Goal: Information Seeking & Learning: Find specific fact

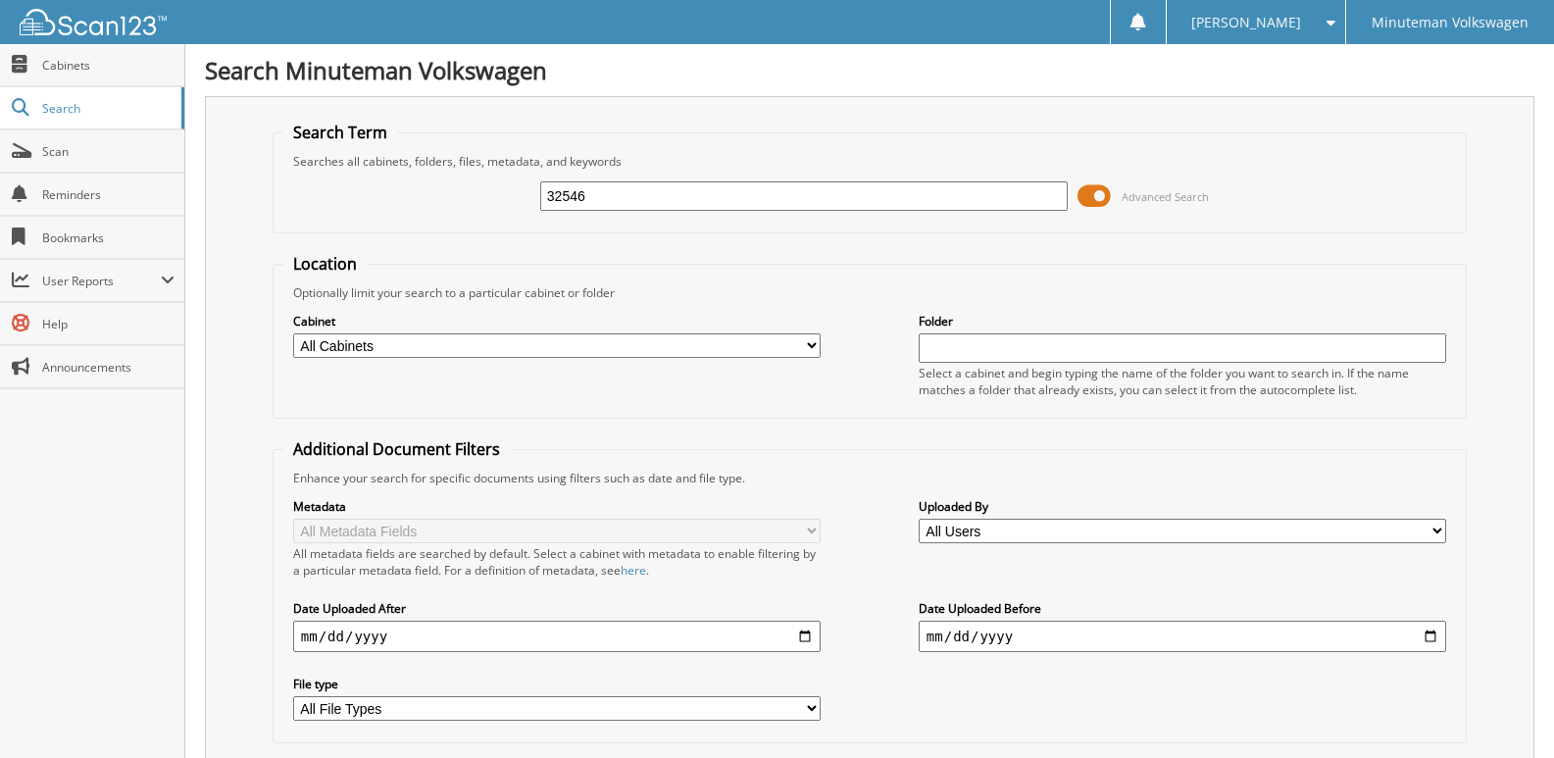
type input "32546"
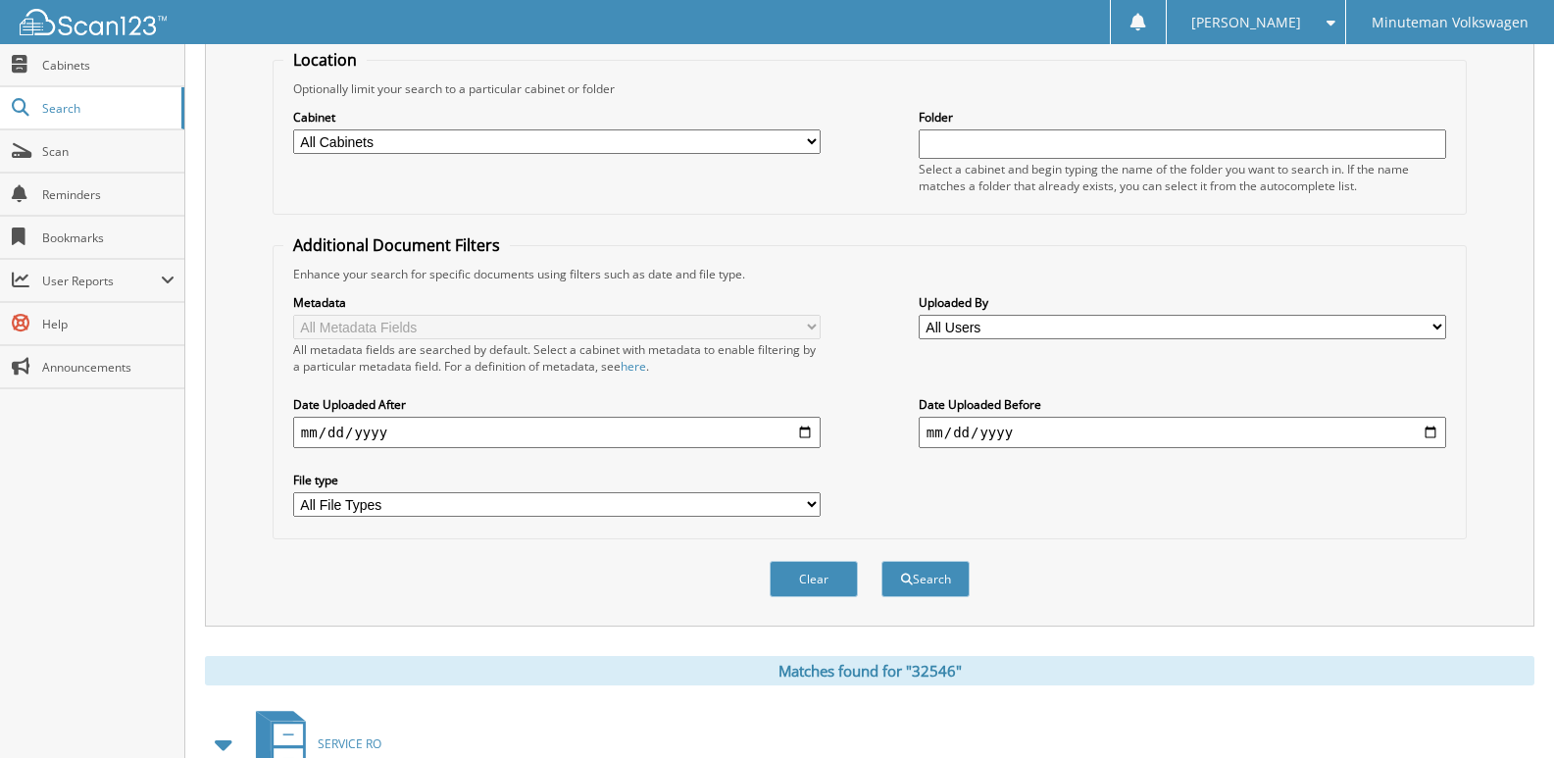
scroll to position [490, 0]
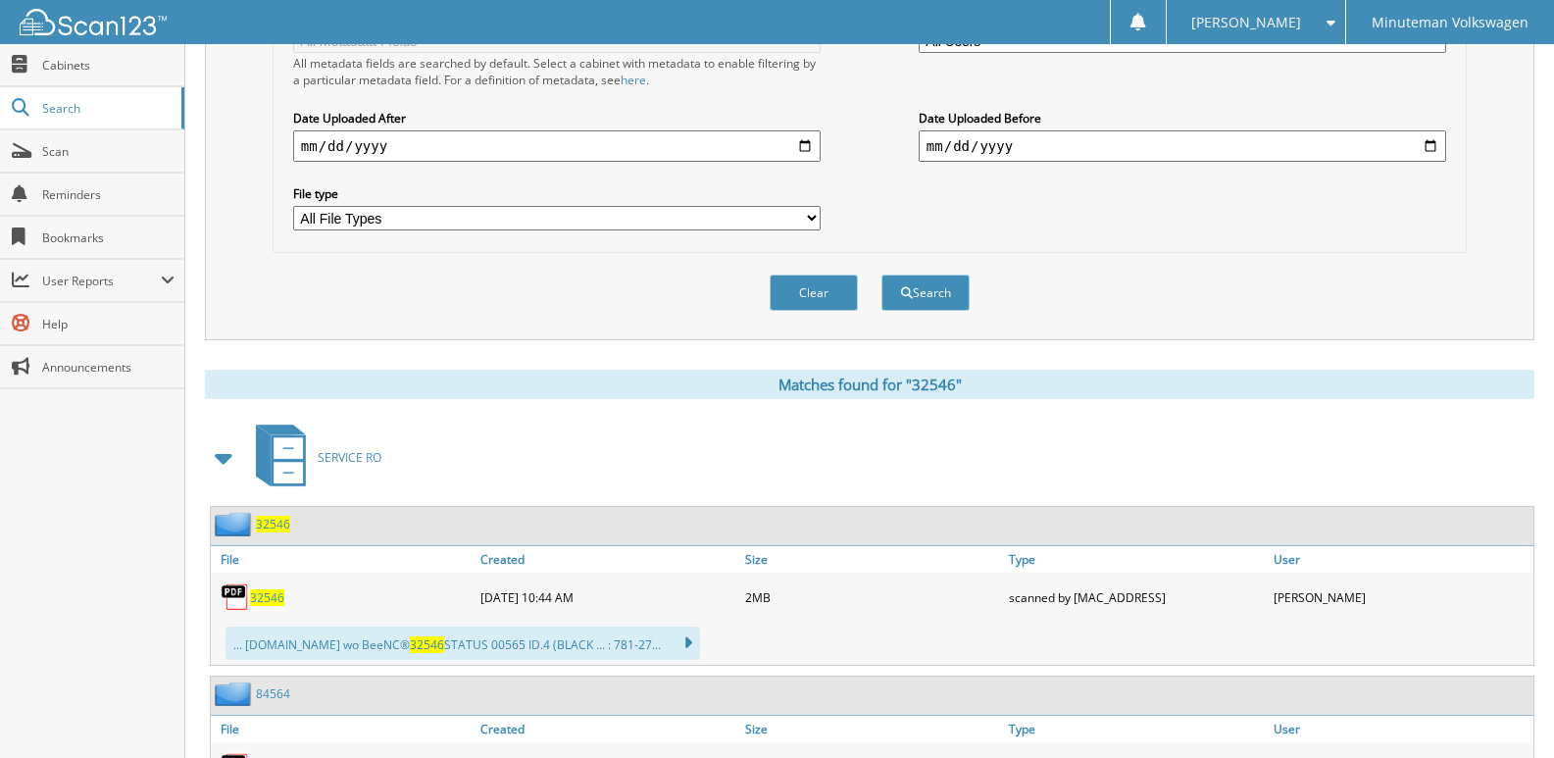
click at [262, 593] on span "32546" at bounding box center [267, 597] width 34 height 17
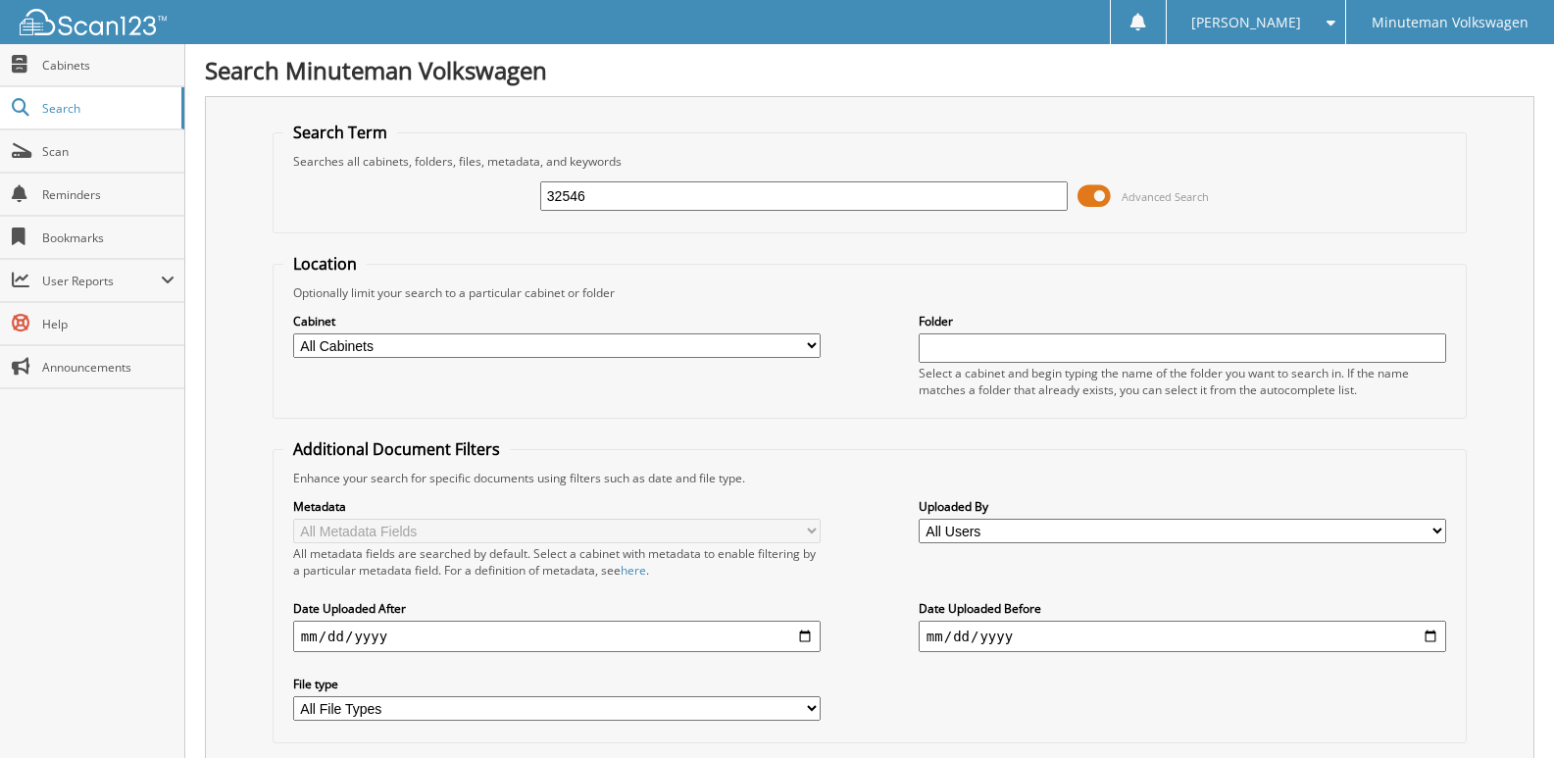
click at [1083, 189] on span at bounding box center [1093, 195] width 33 height 29
